Goal: Find specific page/section: Find specific page/section

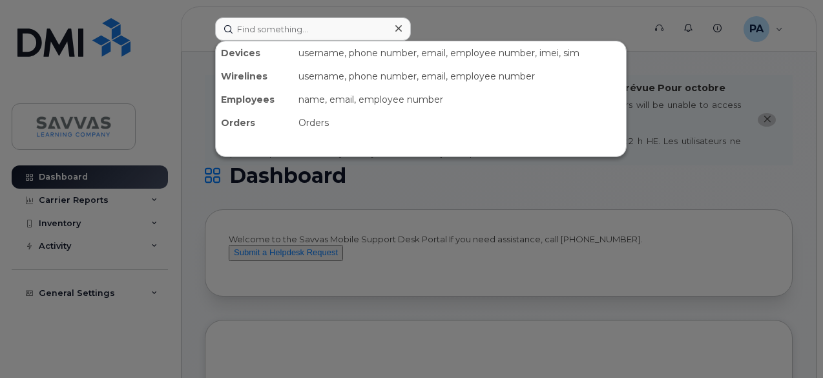
click at [346, 26] on input at bounding box center [313, 28] width 196 height 23
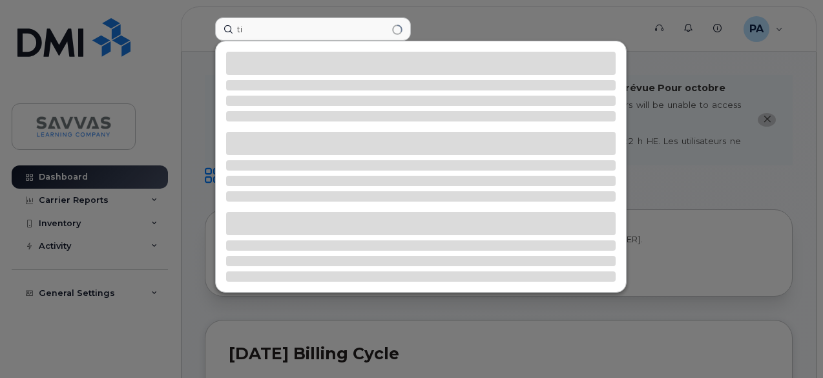
type input "t"
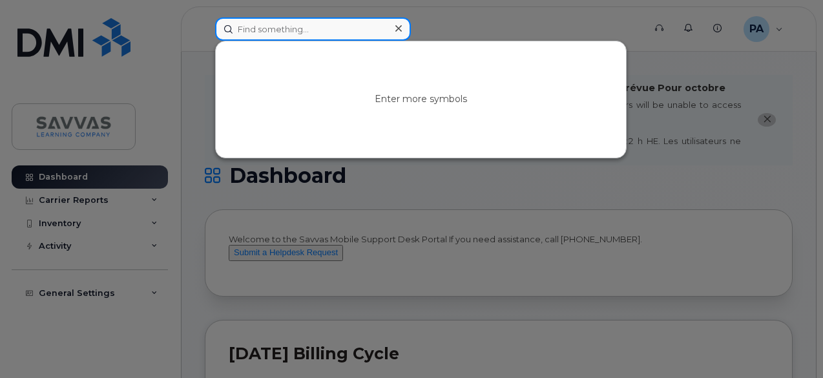
paste input "[PERSON_NAME][EMAIL_ADDRESS][PERSON_NAME][PERSON_NAME][DOMAIN_NAME]"
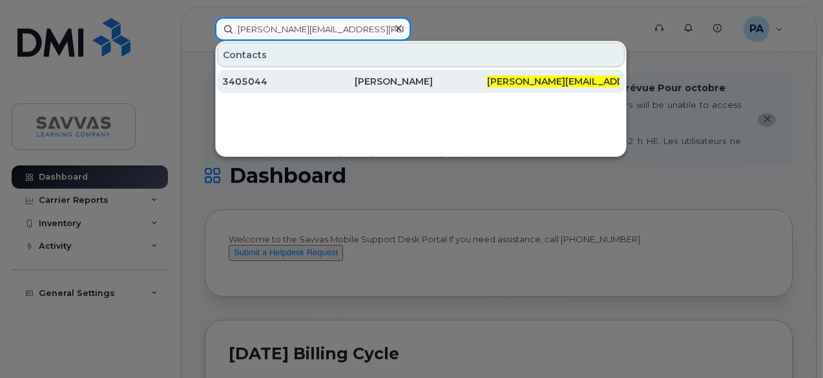
type input "[PERSON_NAME][EMAIL_ADDRESS][PERSON_NAME][PERSON_NAME][DOMAIN_NAME]"
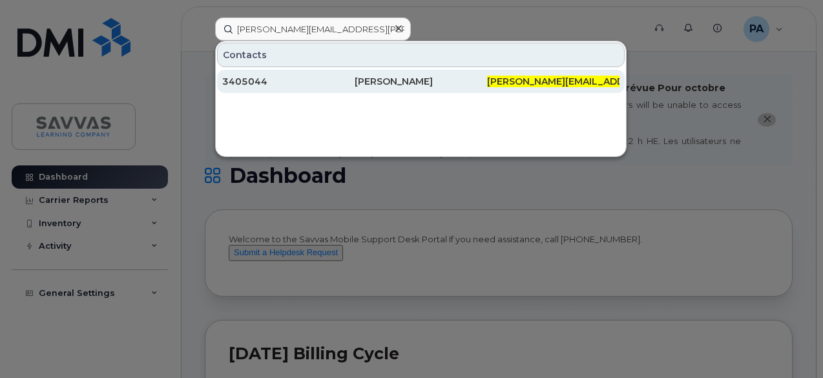
click at [424, 78] on div "[PERSON_NAME]" at bounding box center [421, 81] width 132 height 13
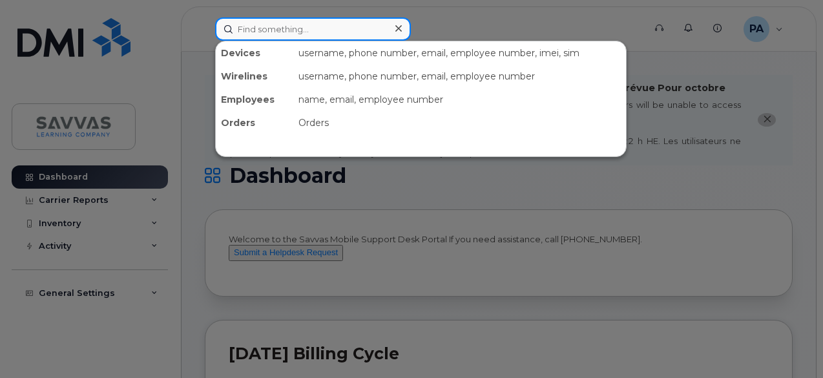
click at [297, 29] on input at bounding box center [313, 28] width 196 height 23
paste input "rachel.ogrady@savvas.com"
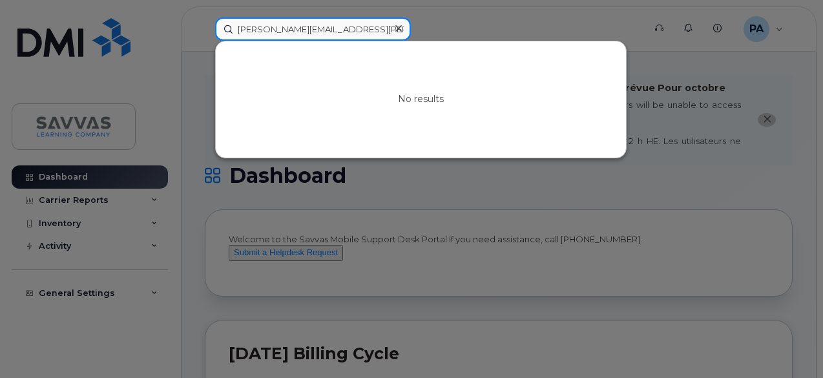
drag, startPoint x: 265, startPoint y: 29, endPoint x: 353, endPoint y: 37, distance: 88.2
click at [353, 37] on input "rachel.ogrady@savvas.com" at bounding box center [313, 28] width 196 height 23
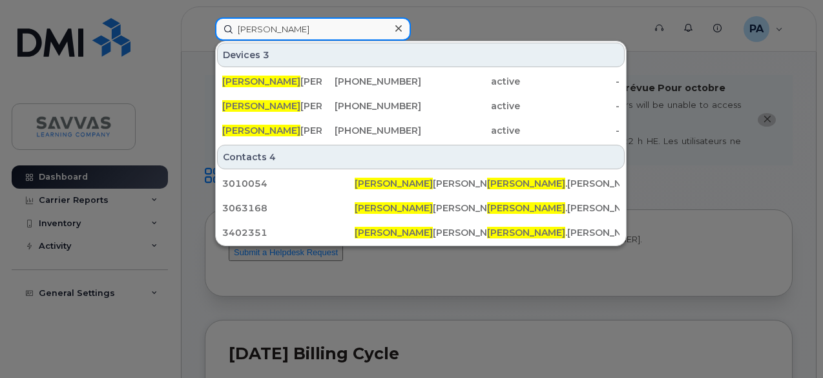
type input "rachel"
